Goal: Task Accomplishment & Management: Complete application form

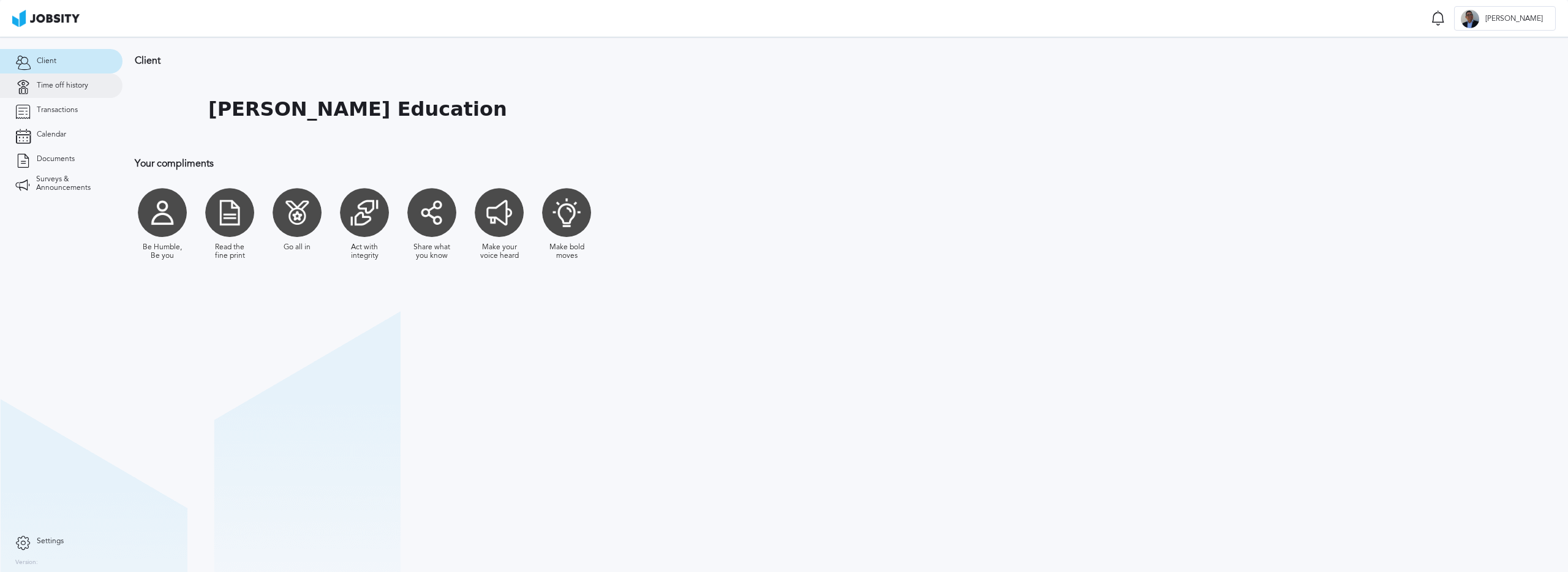
click at [61, 84] on span "Time off history" at bounding box center [62, 85] width 52 height 8
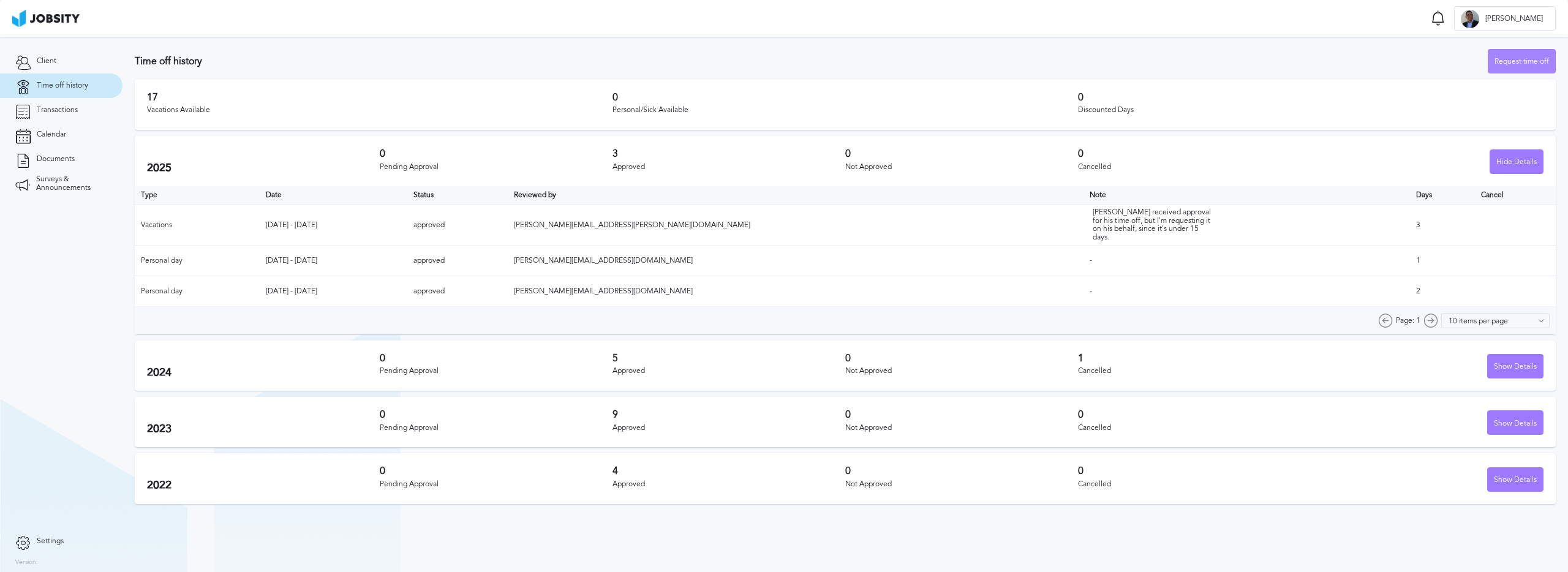
click at [1516, 54] on div "Request time off" at bounding box center [1522, 62] width 67 height 24
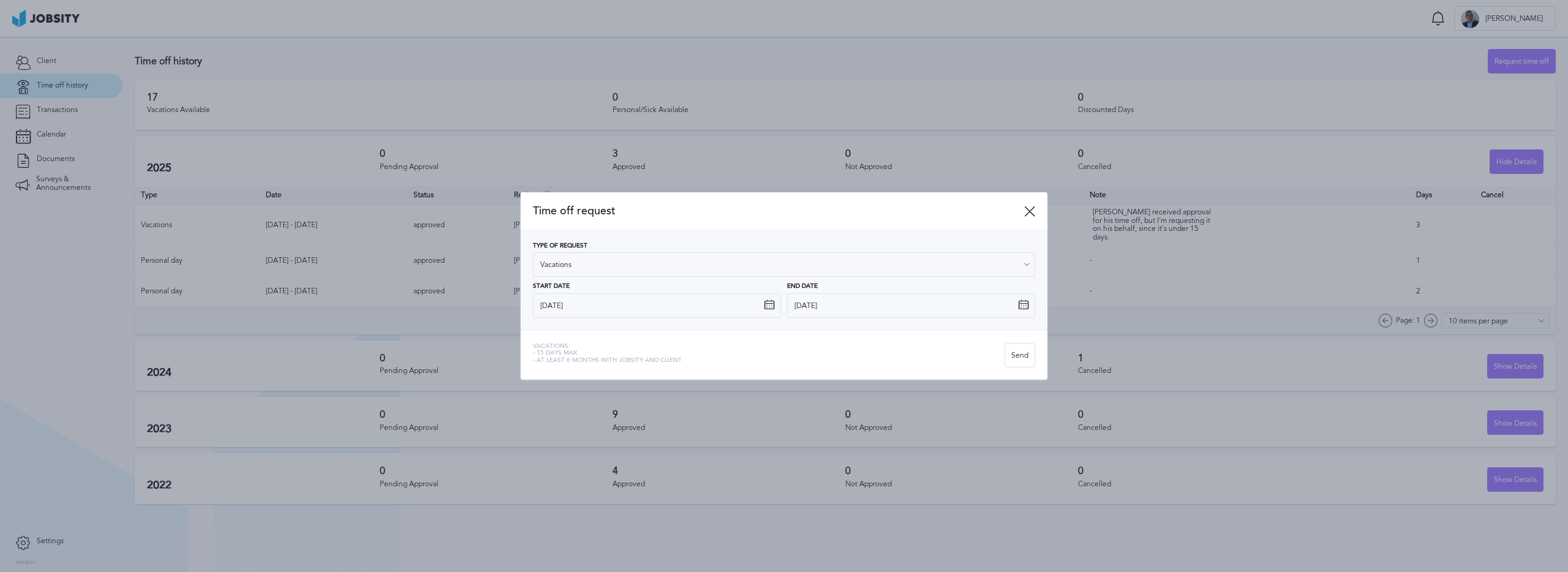
click at [766, 304] on icon at bounding box center [769, 305] width 11 height 11
click at [766, 305] on icon at bounding box center [769, 305] width 11 height 11
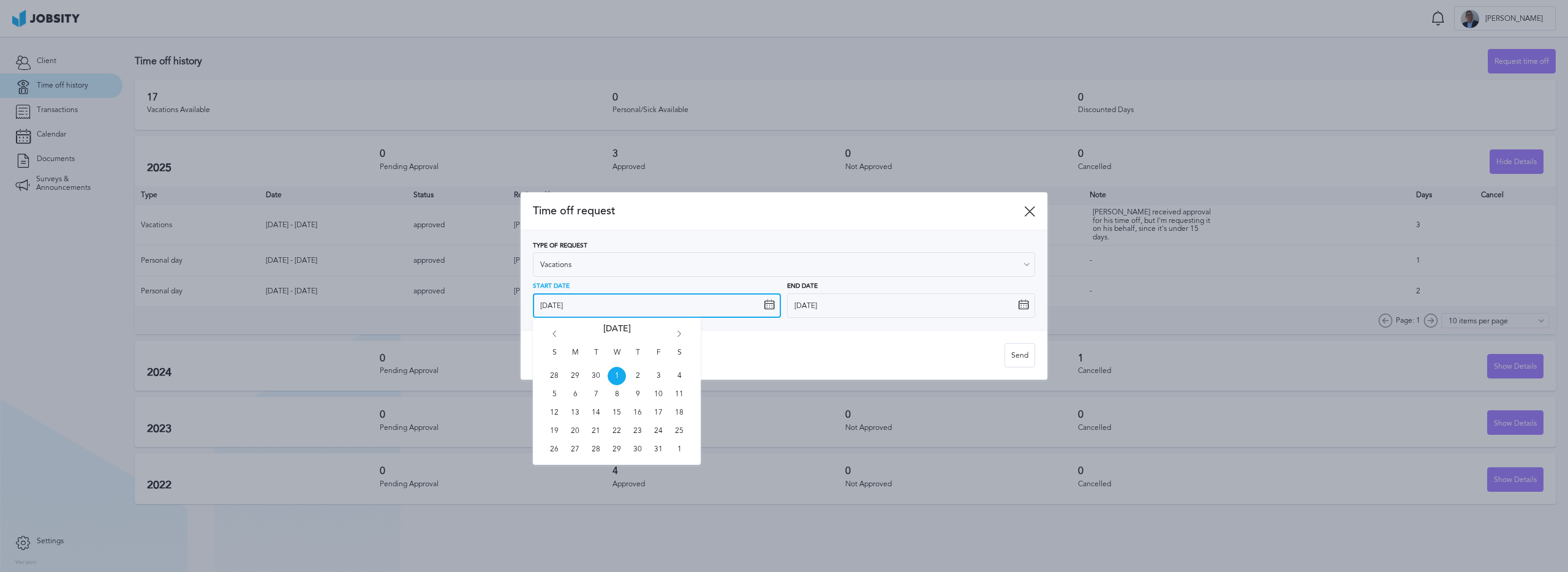
click at [737, 308] on input "[DATE]" at bounding box center [657, 305] width 248 height 24
click at [679, 333] on icon "Go forward 1 month" at bounding box center [679, 336] width 11 height 11
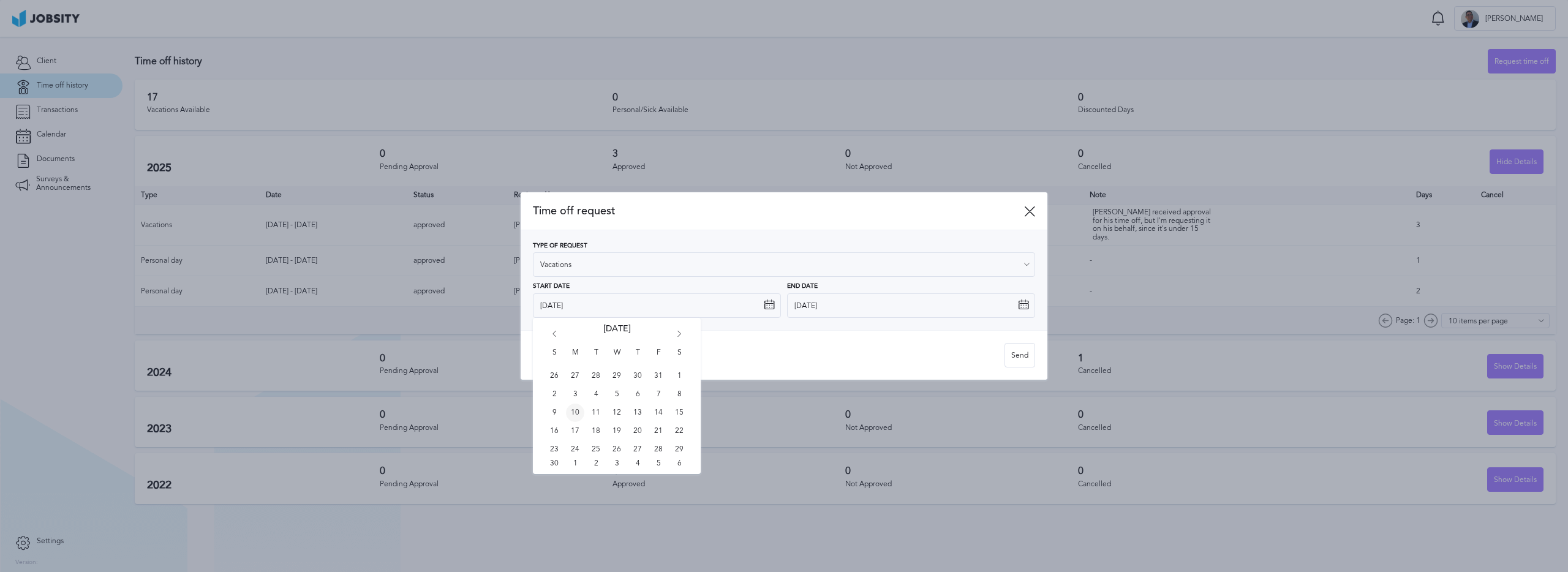
click at [577, 412] on span "10" at bounding box center [575, 412] width 18 height 18
type input "[DATE]"
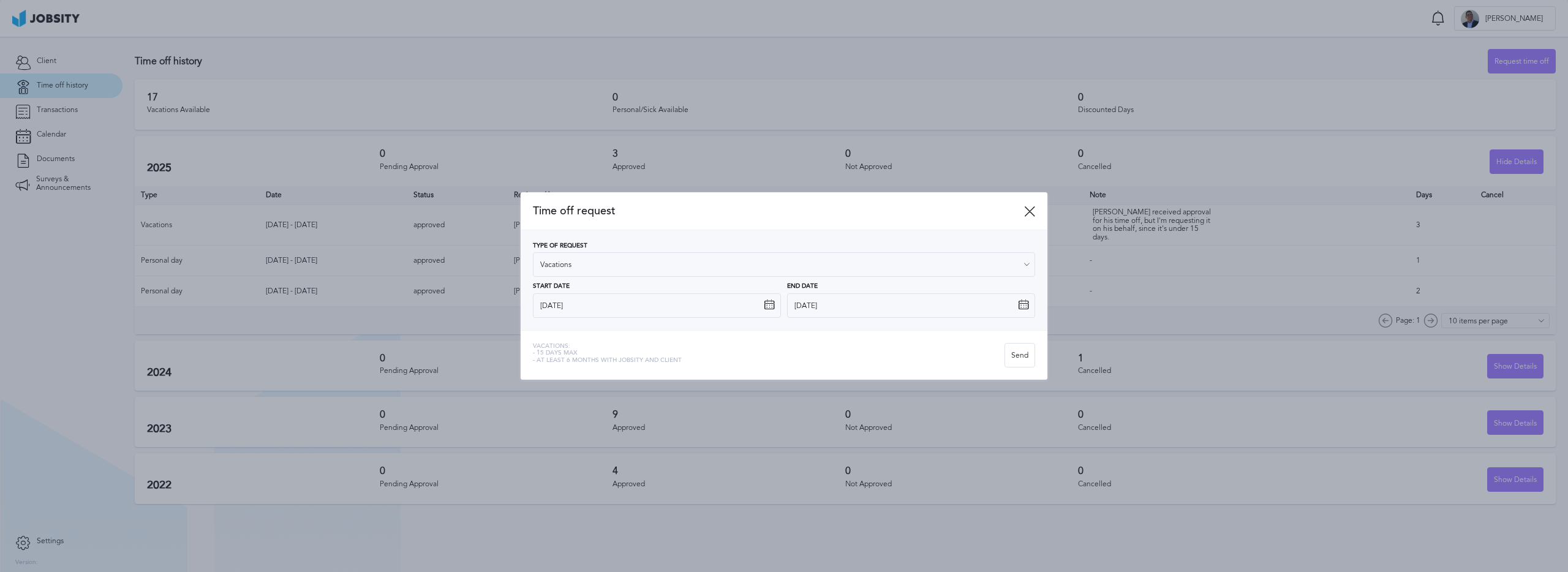
click at [1019, 305] on icon at bounding box center [1024, 305] width 11 height 11
click at [1035, 308] on div "Type of Request Vacations Vacations Personal day Sick day PTO Maternity / Pater…" at bounding box center [784, 280] width 527 height 100
click at [1028, 307] on icon at bounding box center [1024, 305] width 11 height 11
click at [1022, 305] on icon at bounding box center [1024, 305] width 11 height 11
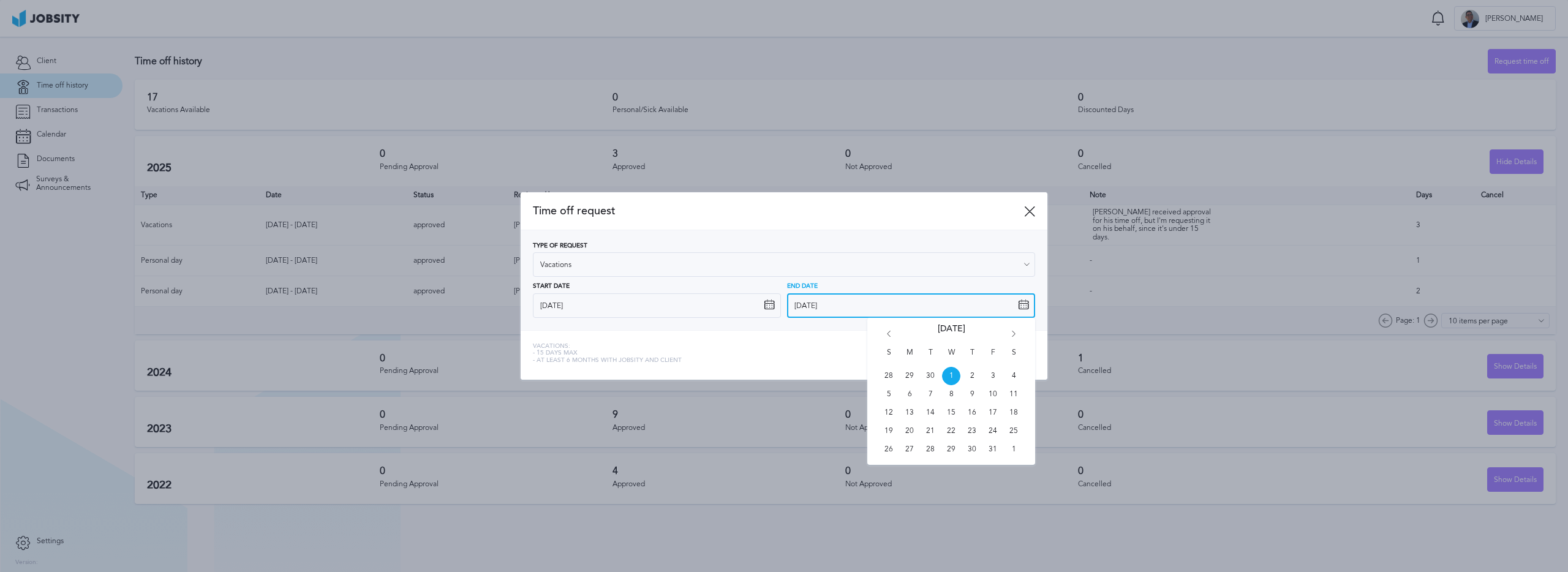
drag, startPoint x: 971, startPoint y: 301, endPoint x: 949, endPoint y: 301, distance: 22.0
click at [971, 301] on input "[DATE]" at bounding box center [911, 305] width 248 height 24
click at [1012, 329] on div "S M T W T F S 28 29 30 1 2 3 4 5 6 7 8 9 10 11 12 13 14 15 16 17 18 19 20 21 22…" at bounding box center [951, 390] width 168 height 147
click at [1009, 331] on icon "Go forward 1 month" at bounding box center [1014, 336] width 11 height 11
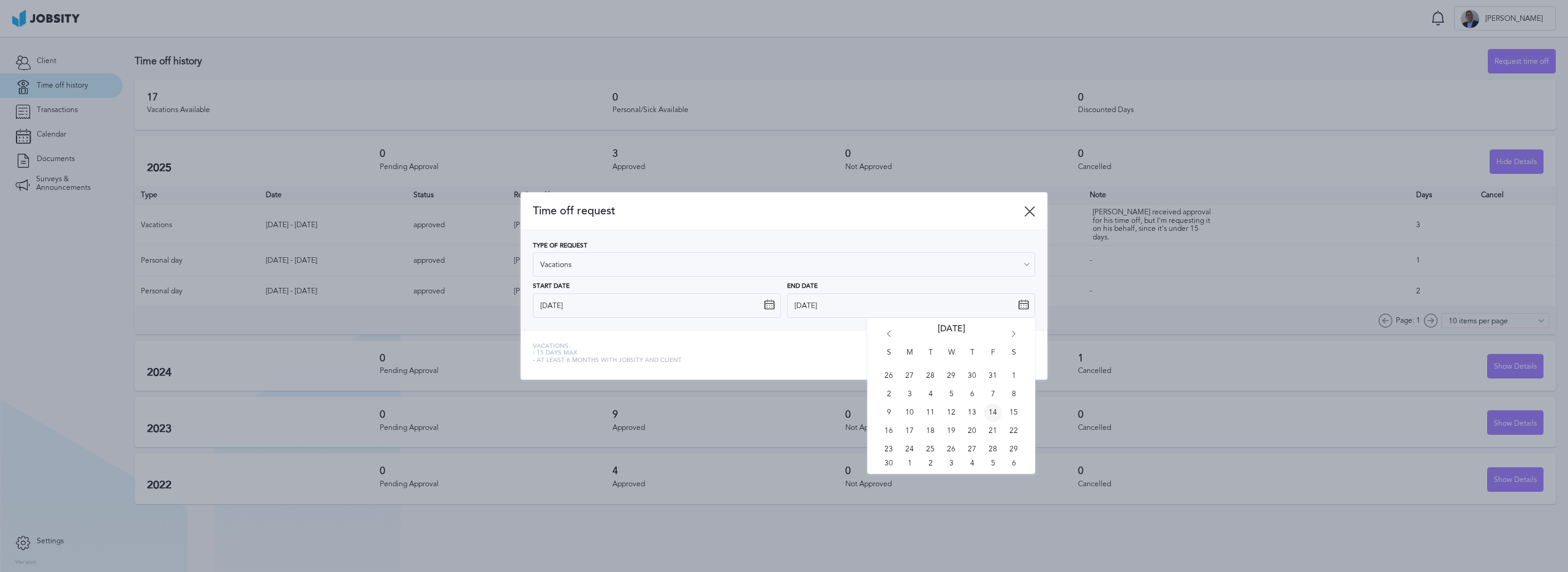
click at [988, 412] on span "14" at bounding box center [993, 412] width 18 height 18
type input "[DATE]"
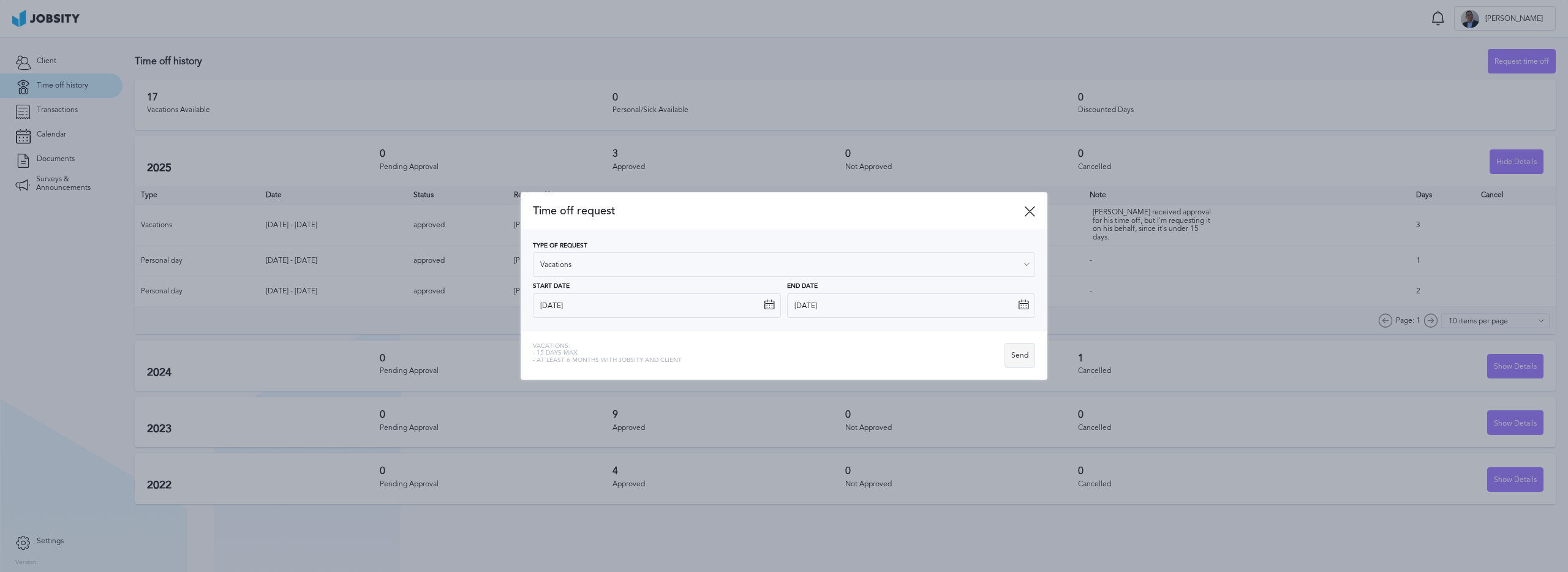
click at [1014, 359] on div "Send" at bounding box center [1020, 356] width 30 height 24
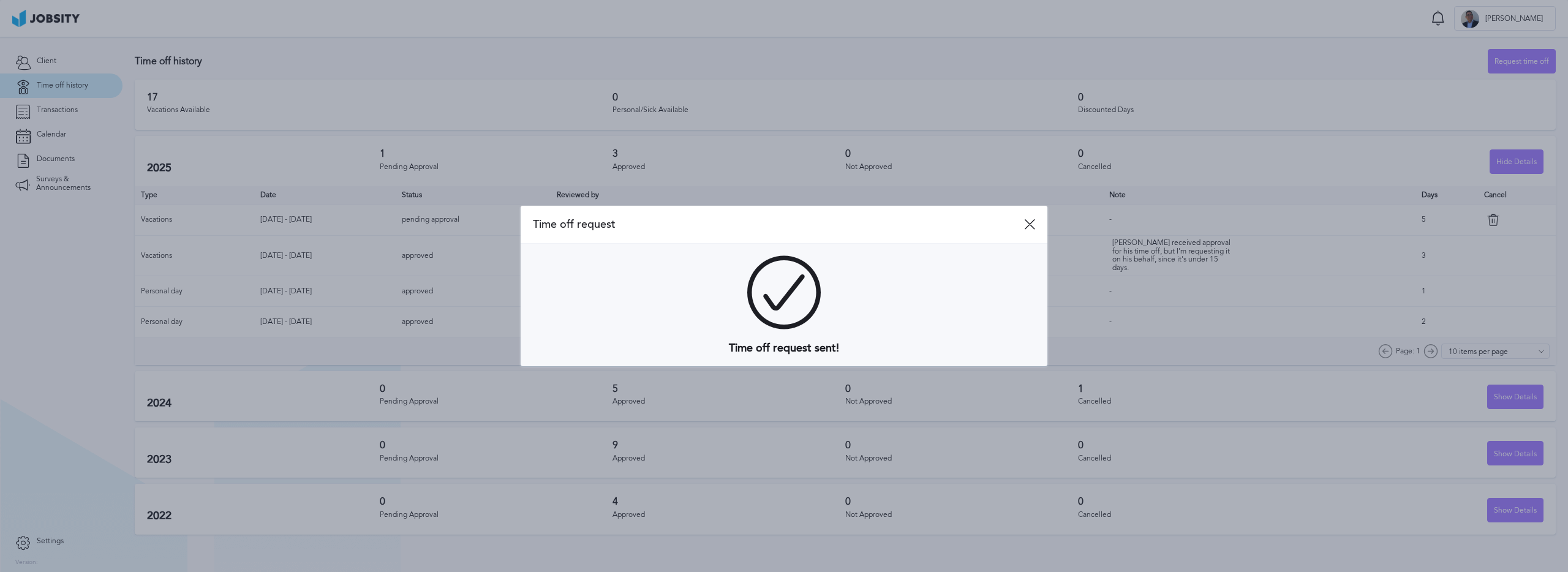
click at [1030, 226] on icon at bounding box center [1030, 224] width 11 height 11
